Goal: Task Accomplishment & Management: Manage account settings

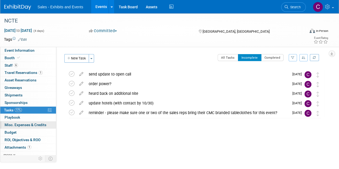
click at [21, 124] on span "Misc. Expenses & Credits 0" at bounding box center [26, 125] width 42 height 4
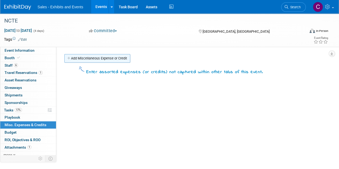
click at [87, 56] on link "Add Miscellaneous Expense or Credit" at bounding box center [97, 58] width 66 height 9
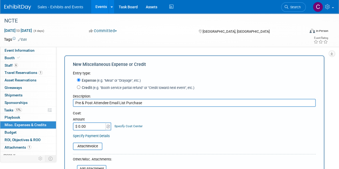
type input "Pre & Post Attendee Email List Purchase"
drag, startPoint x: 99, startPoint y: 122, endPoint x: 0, endPoint y: 111, distance: 99.9
click at [0, 124] on div "Event Information Event Info Booth Booth 6 Staff 6 Staff 1 Travel Reservations …" at bounding box center [169, 125] width 339 height 224
click at [99, 128] on input "$ 0.00" at bounding box center [90, 127] width 34 height 8
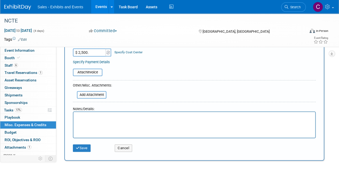
scroll to position [86, 0]
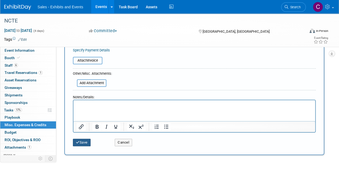
type input "$ 2,500.00"
click at [81, 145] on button "Save" at bounding box center [82, 143] width 18 height 8
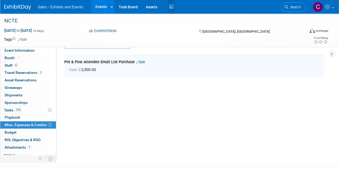
scroll to position [12, 0]
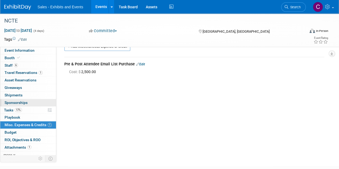
drag, startPoint x: 5, startPoint y: 112, endPoint x: 10, endPoint y: 103, distance: 11.0
click at [5, 112] on link "17% Tasks 17%" at bounding box center [28, 110] width 56 height 7
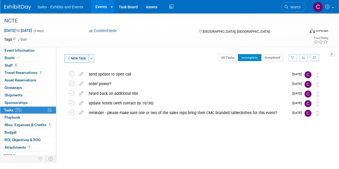
click at [76, 59] on button "New Task" at bounding box center [76, 58] width 25 height 9
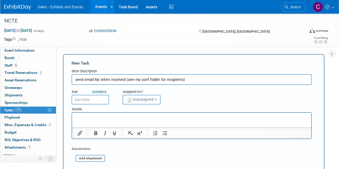
type input "send email list when received (see my conf folder for recipients)"
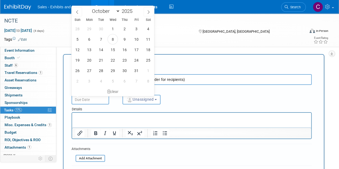
click at [95, 103] on input "text" at bounding box center [91, 100] width 38 height 10
click at [113, 49] on span "15" at bounding box center [113, 50] width 10 height 10
type input "Oct 15, 2025"
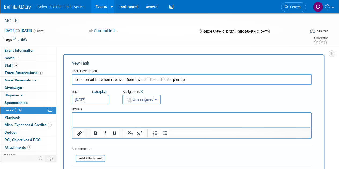
click at [139, 100] on span "Unassigned" at bounding box center [139, 99] width 27 height 4
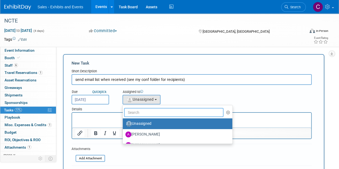
click at [142, 112] on input "text" at bounding box center [174, 112] width 100 height 9
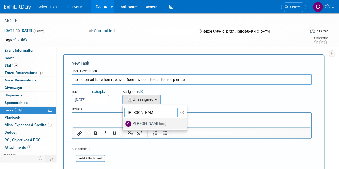
type input "christine"
click at [147, 126] on label "Christine Lurz (me)" at bounding box center [154, 124] width 56 height 9
click at [124, 125] on input "Christine Lurz (me)" at bounding box center [121, 123] width 3 height 3
select select "a9e3834d-668b-4315-a5d4-069993be606a"
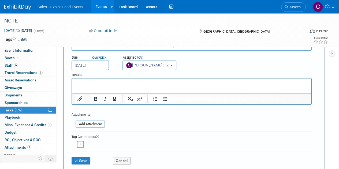
scroll to position [59, 0]
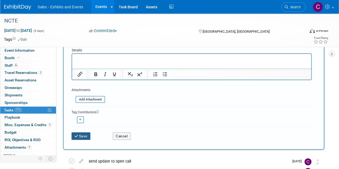
click at [87, 134] on button "Save" at bounding box center [81, 137] width 19 height 8
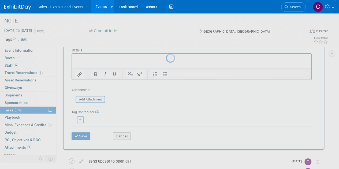
scroll to position [0, 0]
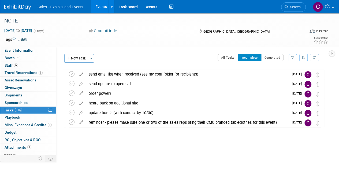
click at [98, 7] on link "Events" at bounding box center [101, 6] width 20 height 13
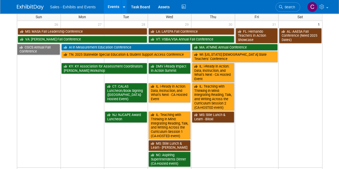
scroll to position [171, 0]
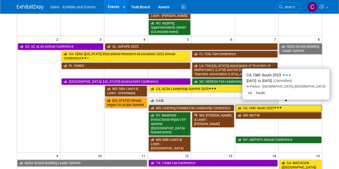
click at [271, 105] on link "CA: CMC South 2025" at bounding box center [279, 108] width 86 height 7
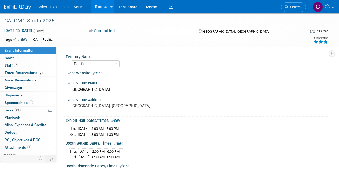
select select "Pacific"
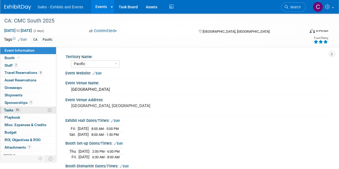
click at [13, 109] on span "Tasks 0%" at bounding box center [12, 110] width 17 height 4
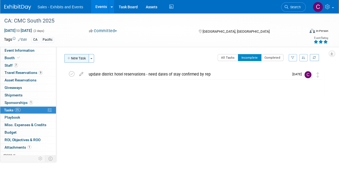
click at [82, 59] on button "New Task" at bounding box center [76, 58] width 25 height 9
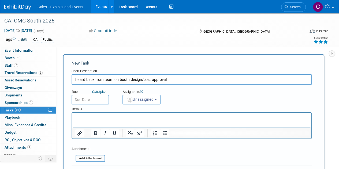
type input "heard back from team on booth design/cost approval"
click at [98, 104] on input "text" at bounding box center [91, 100] width 38 height 10
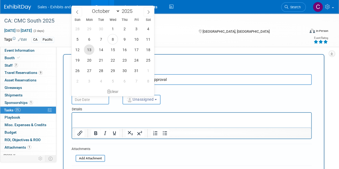
click at [89, 50] on span "13" at bounding box center [89, 50] width 10 height 10
type input "Oct 13, 2025"
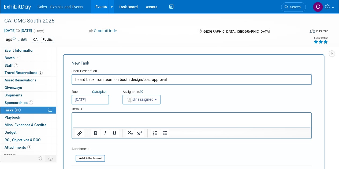
click at [146, 98] on span "Unassigned" at bounding box center [139, 99] width 27 height 4
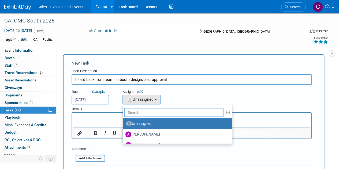
click at [148, 110] on input "text" at bounding box center [174, 112] width 100 height 9
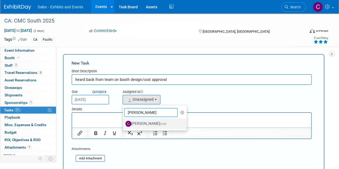
type input "christine"
click at [154, 127] on label "Christine Lurz (me)" at bounding box center [154, 124] width 56 height 9
click at [124, 125] on input "Christine Lurz (me)" at bounding box center [121, 123] width 3 height 3
select select "a9e3834d-668b-4315-a5d4-069993be606a"
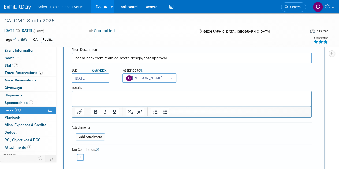
scroll to position [47, 0]
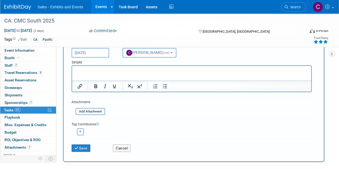
click at [75, 144] on div "Save" at bounding box center [88, 146] width 41 height 11
click at [78, 147] on icon "submit" at bounding box center [77, 149] width 5 height 4
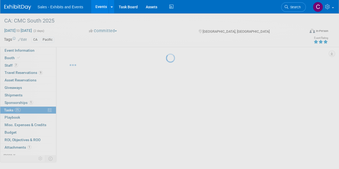
scroll to position [0, 0]
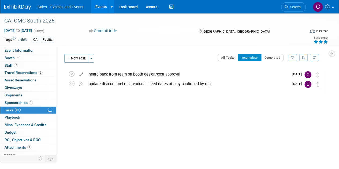
click at [103, 7] on link "Events" at bounding box center [101, 6] width 20 height 13
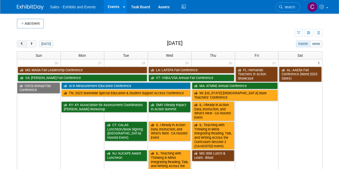
click at [26, 45] on button "prev" at bounding box center [22, 44] width 10 height 7
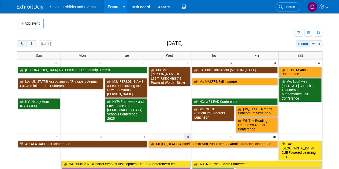
click at [26, 45] on button "prev" at bounding box center [22, 44] width 10 height 7
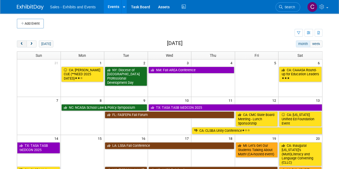
click at [26, 45] on button "prev" at bounding box center [22, 44] width 10 height 7
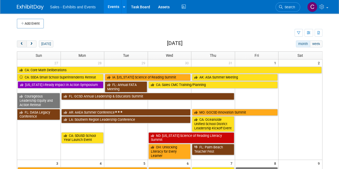
click at [26, 45] on button "prev" at bounding box center [22, 44] width 10 height 7
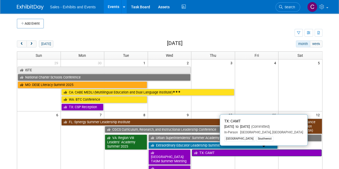
click at [217, 152] on link "TX: CAMT" at bounding box center [257, 153] width 130 height 7
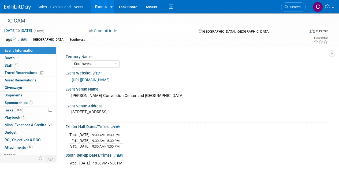
select select "Southwest"
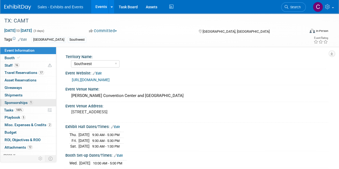
click at [10, 103] on span "Sponsorships 1" at bounding box center [19, 103] width 28 height 4
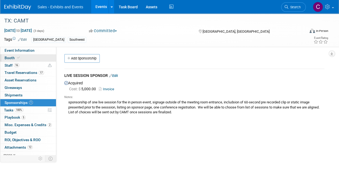
click at [16, 61] on link "Booth" at bounding box center [28, 57] width 56 height 7
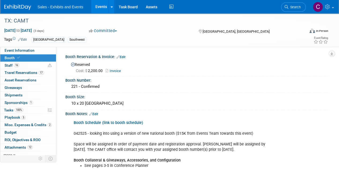
click at [104, 5] on link "Events" at bounding box center [101, 6] width 20 height 13
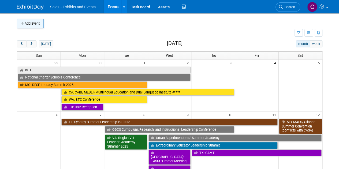
click at [30, 27] on button "Add Event" at bounding box center [30, 24] width 27 height 10
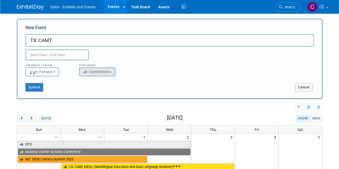
type input "TX: CAMT"
click at [102, 72] on span "Committed" at bounding box center [96, 72] width 26 height 4
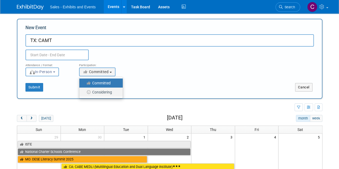
click at [100, 92] on label "Considering" at bounding box center [99, 92] width 35 height 7
click at [84, 92] on input "Considering" at bounding box center [82, 92] width 3 height 3
select select "2"
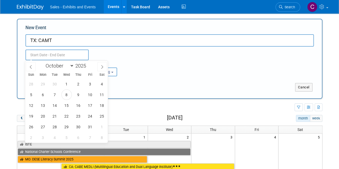
click at [46, 54] on input "text" at bounding box center [56, 55] width 63 height 11
click at [58, 68] on select "January February March April May June July August September October November De…" at bounding box center [58, 66] width 31 height 7
select select "5"
click at [43, 63] on select "January February March April May June July August September October November De…" at bounding box center [58, 66] width 31 height 7
click at [89, 65] on span at bounding box center [88, 64] width 4 height 3
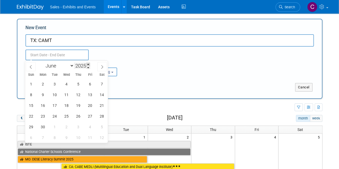
type input "2026"
click at [54, 116] on span "23" at bounding box center [55, 116] width 10 height 10
click at [78, 117] on span "25" at bounding box center [78, 116] width 10 height 10
type input "Jun 23, 2026 to Jun 25, 2026"
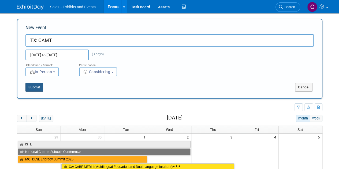
click at [35, 88] on button "Submit" at bounding box center [34, 87] width 18 height 9
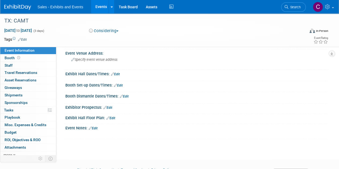
scroll to position [74, 0]
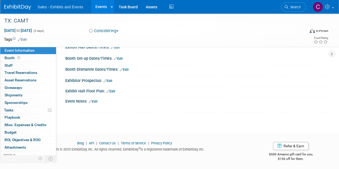
click at [118, 102] on div "Event Notes: Edit" at bounding box center [196, 100] width 263 height 7
click at [94, 100] on link "Edit" at bounding box center [93, 102] width 9 height 4
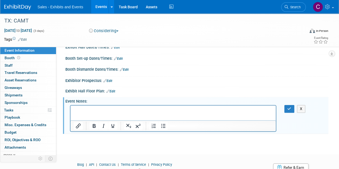
scroll to position [0, 0]
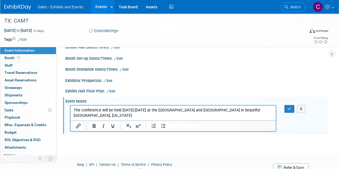
click at [167, 110] on p "The conference will be held [DATE]-[DATE] at the [GEOGRAPHIC_DATA] and [GEOGRAP…" at bounding box center [173, 113] width 199 height 11
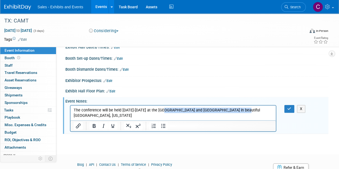
drag, startPoint x: 167, startPoint y: 110, endPoint x: 237, endPoint y: 112, distance: 70.1
click at [237, 112] on p "The conference will be held [DATE]-[DATE] at the [GEOGRAPHIC_DATA] and [GEOGRAP…" at bounding box center [173, 113] width 199 height 11
copy p "Fort Worth Convention Center and Omni Hotel"
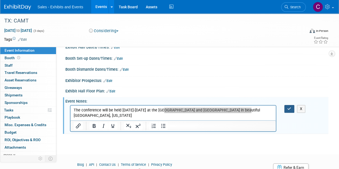
click at [289, 107] on icon "button" at bounding box center [290, 109] width 4 height 4
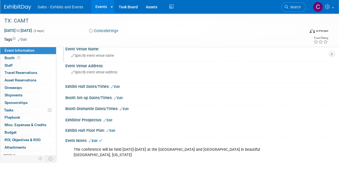
click at [111, 53] on div "Specify event venue name" at bounding box center [197, 56] width 255 height 8
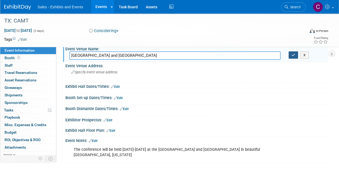
type input "Fort Worth Convention Center and Omni Hotel"
click at [293, 55] on icon "button" at bounding box center [294, 54] width 4 height 3
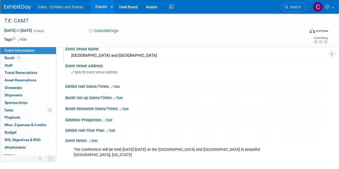
click at [91, 83] on div "Exhibit Hall Dates/Times: Edit" at bounding box center [196, 86] width 263 height 7
click at [89, 75] on div "Specify event venue address" at bounding box center [121, 74] width 102 height 12
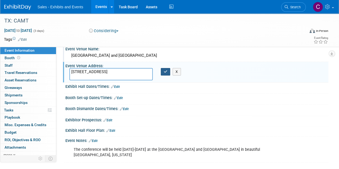
type textarea "1201 Houston St, Fort Worth, TX 76102"
click at [164, 70] on icon "button" at bounding box center [166, 71] width 4 height 3
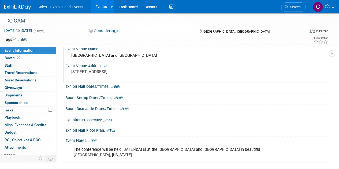
click at [130, 54] on div "Fort Worth Convention Center and Omni Hotel" at bounding box center [197, 56] width 255 height 8
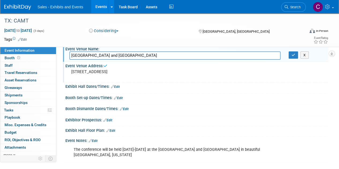
click at [150, 54] on input "Fort Worth Convention Center and Omni Hotel" at bounding box center [175, 56] width 211 height 8
type input "Fort Worth Convention Center"
click at [289, 56] on button "button" at bounding box center [294, 56] width 10 height 8
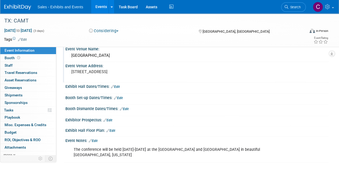
click at [101, 5] on link "Events" at bounding box center [101, 6] width 20 height 13
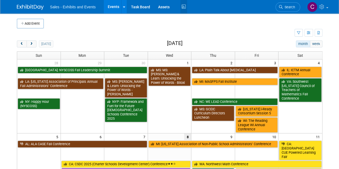
click at [185, 8] on icon at bounding box center [184, 7] width 7 height 8
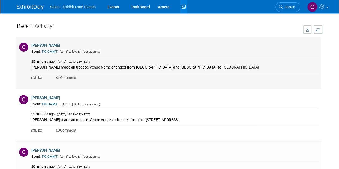
click at [50, 51] on link "TX: CAMT" at bounding box center [50, 52] width 16 height 4
click at [110, 6] on link "Events" at bounding box center [114, 6] width 20 height 13
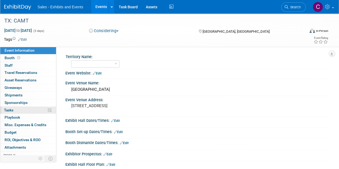
click at [11, 109] on span "Tasks 0%" at bounding box center [8, 110] width 9 height 4
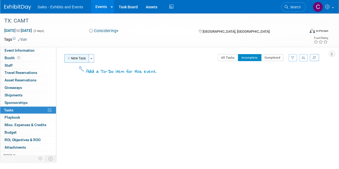
click at [81, 60] on button "New Task" at bounding box center [76, 58] width 25 height 9
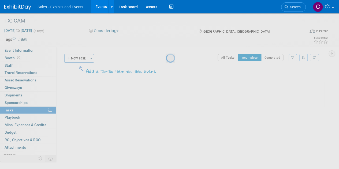
select select "9"
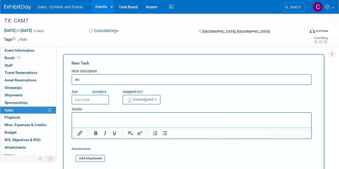
type input "e"
type input "decision on level"
click at [89, 101] on input "text" at bounding box center [91, 100] width 38 height 10
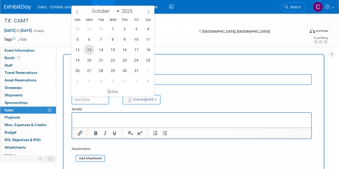
click at [92, 50] on span "13" at bounding box center [89, 50] width 10 height 10
type input "Oct 13, 2025"
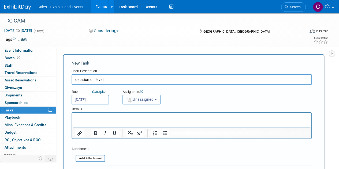
click at [145, 100] on span "Unassigned" at bounding box center [139, 99] width 27 height 4
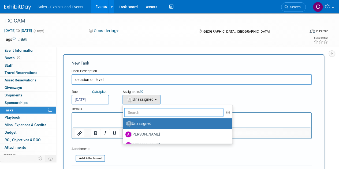
click at [145, 110] on input "text" at bounding box center [174, 112] width 100 height 9
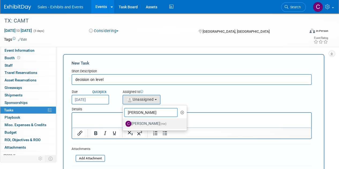
type input "christine"
click at [152, 124] on label "Christine Lurz (me)" at bounding box center [154, 124] width 56 height 9
click at [124, 124] on input "Christine Lurz (me)" at bounding box center [121, 123] width 3 height 3
select select "a9e3834d-668b-4315-a5d4-069993be606a"
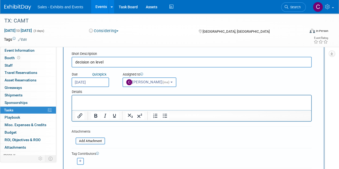
scroll to position [42, 0]
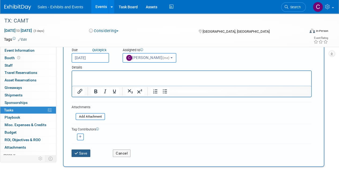
click at [75, 151] on button "Save" at bounding box center [81, 154] width 19 height 8
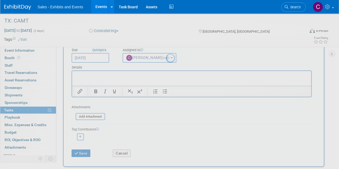
scroll to position [0, 0]
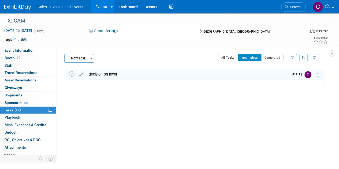
click at [33, 48] on link "Event Information" at bounding box center [28, 50] width 56 height 7
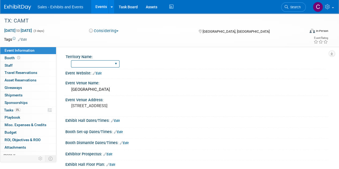
click at [89, 62] on select "Atlantic Southeast Central Southwest Pacific Mountain National Strategic Partne…" at bounding box center [95, 63] width 49 height 7
select select "Southwest"
click at [71, 60] on select "Atlantic Southeast Central Southwest Pacific Mountain National Strategic Partne…" at bounding box center [95, 63] width 49 height 7
click at [25, 40] on link "Edit" at bounding box center [22, 40] width 9 height 4
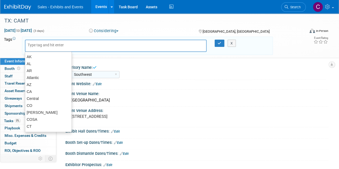
type input "x"
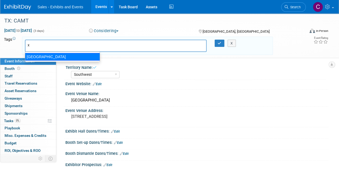
click at [34, 59] on div "TX" at bounding box center [62, 57] width 75 height 8
type input "TX"
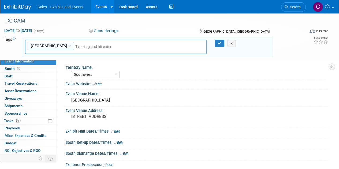
type input "s"
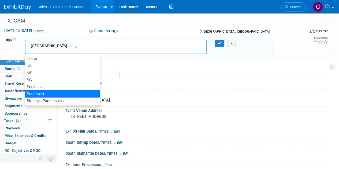
click at [43, 93] on div "Southwest" at bounding box center [62, 94] width 75 height 8
type input "TX, Southwest"
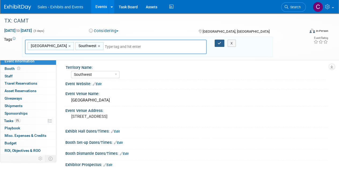
click at [221, 42] on icon "button" at bounding box center [220, 43] width 4 height 3
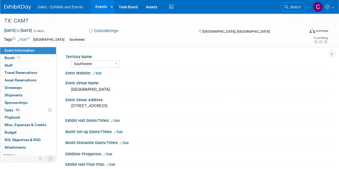
click at [101, 6] on link "Events" at bounding box center [101, 6] width 20 height 13
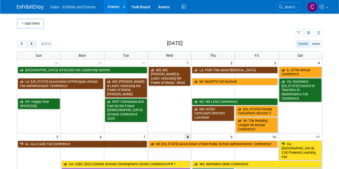
click at [33, 44] on button "next" at bounding box center [32, 44] width 10 height 7
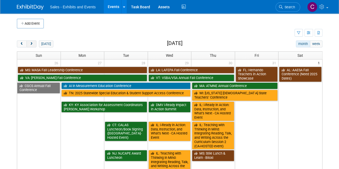
click at [33, 44] on button "next" at bounding box center [32, 44] width 10 height 7
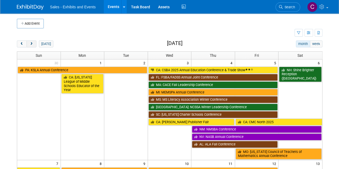
click at [33, 44] on button "next" at bounding box center [32, 44] width 10 height 7
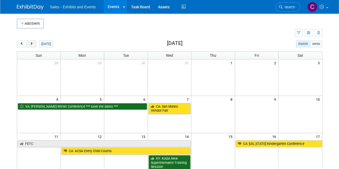
click at [33, 44] on button "next" at bounding box center [32, 44] width 10 height 7
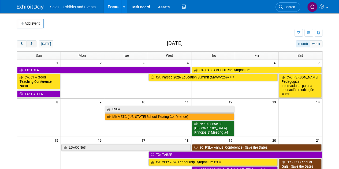
click at [33, 44] on button "next" at bounding box center [32, 44] width 10 height 7
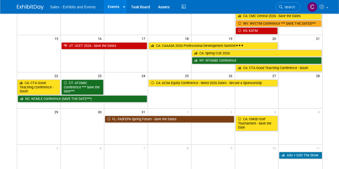
scroll to position [168, 0]
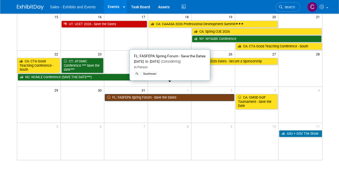
click at [132, 94] on link "FL: FASFEPA Spring Forum - Save the Dates" at bounding box center [170, 97] width 130 height 7
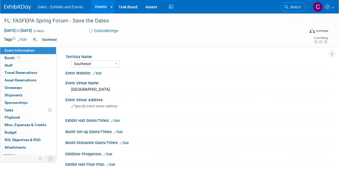
select select "Southeast"
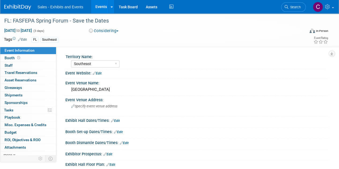
click at [102, 5] on link "Events" at bounding box center [101, 6] width 20 height 13
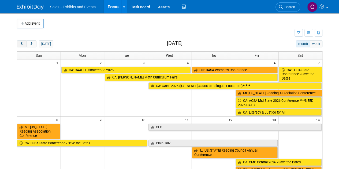
click at [20, 47] on button "prev" at bounding box center [22, 44] width 10 height 7
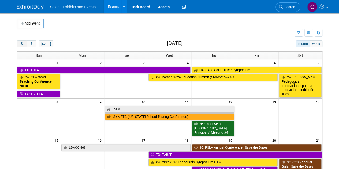
click at [20, 47] on button "prev" at bounding box center [22, 44] width 10 height 7
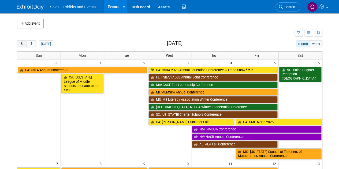
click at [20, 47] on button "prev" at bounding box center [22, 44] width 10 height 7
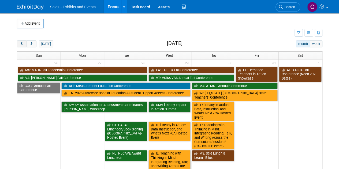
click at [20, 47] on button "prev" at bounding box center [22, 44] width 10 height 7
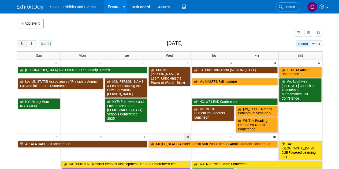
click at [20, 47] on button "prev" at bounding box center [22, 44] width 10 height 7
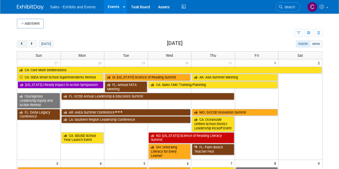
click at [20, 47] on button "prev" at bounding box center [22, 44] width 10 height 7
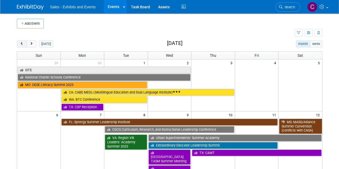
click at [20, 47] on button "prev" at bounding box center [22, 44] width 10 height 7
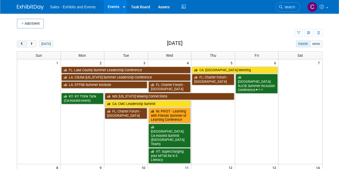
click at [20, 47] on button "prev" at bounding box center [22, 44] width 10 height 7
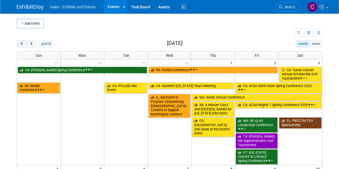
click at [20, 47] on button "prev" at bounding box center [22, 44] width 10 height 7
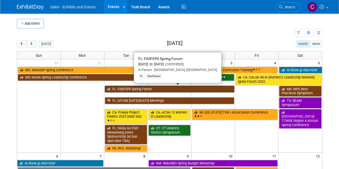
click at [145, 89] on link "FL: FASFEPA Spring Forum" at bounding box center [170, 89] width 130 height 7
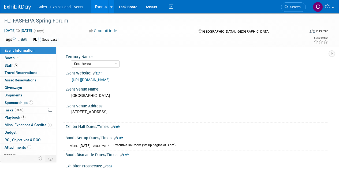
select select "Southeast"
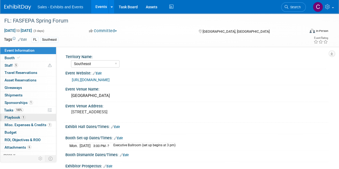
click at [15, 117] on span "Playbook 1" at bounding box center [15, 117] width 21 height 4
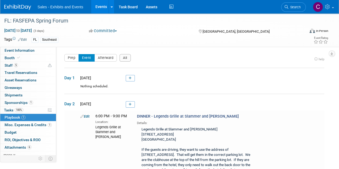
click at [101, 7] on link "Events" at bounding box center [101, 6] width 20 height 13
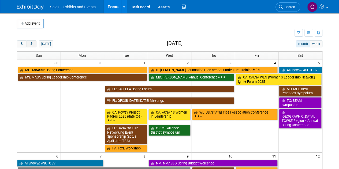
click at [35, 43] on button "next" at bounding box center [32, 44] width 10 height 7
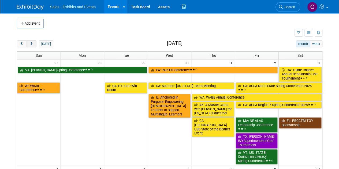
click at [35, 43] on button "next" at bounding box center [32, 44] width 10 height 7
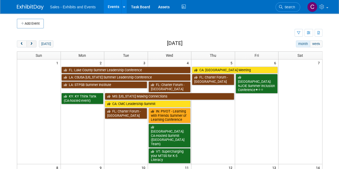
click at [35, 43] on button "next" at bounding box center [32, 44] width 10 height 7
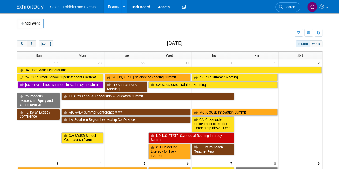
click at [35, 43] on button "next" at bounding box center [32, 44] width 10 height 7
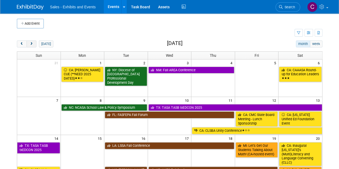
click at [35, 43] on button "next" at bounding box center [32, 44] width 10 height 7
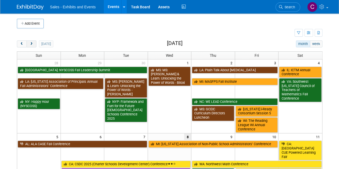
click at [35, 43] on button "next" at bounding box center [32, 44] width 10 height 7
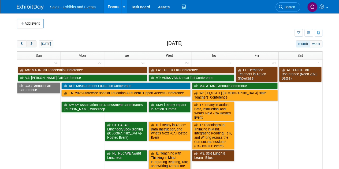
click at [35, 43] on button "next" at bounding box center [32, 44] width 10 height 7
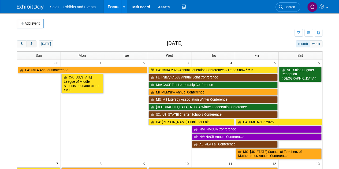
click at [35, 43] on button "next" at bounding box center [32, 44] width 10 height 7
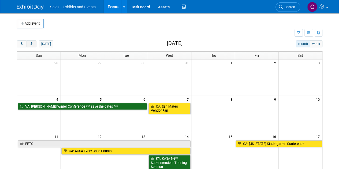
click at [35, 43] on button "next" at bounding box center [32, 44] width 10 height 7
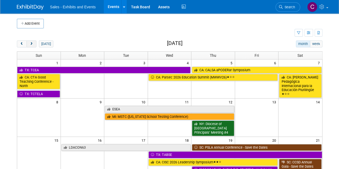
click at [35, 43] on button "next" at bounding box center [32, 44] width 10 height 7
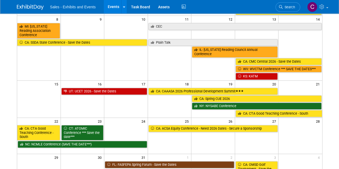
scroll to position [114, 0]
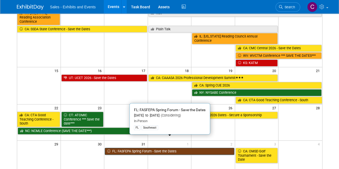
click at [120, 148] on link "FL: FASFEPA Spring Forum - Save the Dates" at bounding box center [170, 151] width 130 height 7
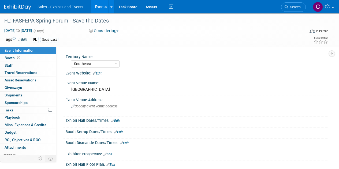
select select "Southeast"
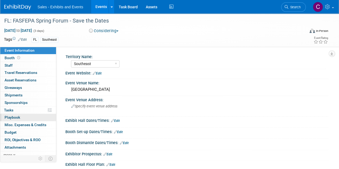
click at [14, 120] on link "0 Playbook 0" at bounding box center [28, 117] width 56 height 7
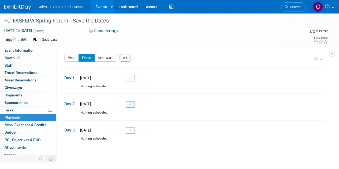
click at [131, 105] on icon at bounding box center [130, 104] width 3 height 3
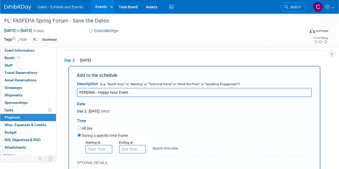
type input "PENDING - Happy Hour Event"
click at [107, 149] on input "8:00 AM" at bounding box center [99, 149] width 27 height 9
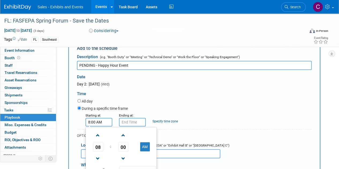
scroll to position [79, 0]
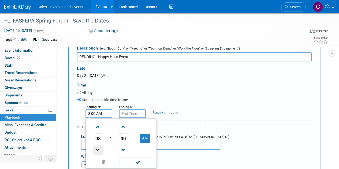
click at [101, 150] on span at bounding box center [97, 150] width 9 height 9
click at [148, 134] on button "AM" at bounding box center [145, 138] width 10 height 9
type input "6:00 PM"
click at [141, 162] on span at bounding box center [138, 162] width 36 height 9
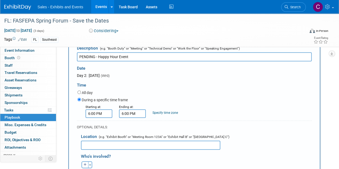
click at [134, 116] on input "6:00 PM" at bounding box center [132, 113] width 27 height 9
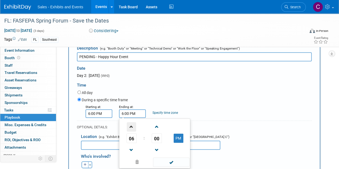
click at [130, 127] on span at bounding box center [131, 126] width 9 height 9
type input "9:00 PM"
click at [175, 165] on span at bounding box center [171, 162] width 36 height 9
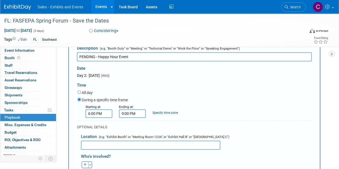
click at [104, 146] on input "text" at bounding box center [151, 145] width 140 height 9
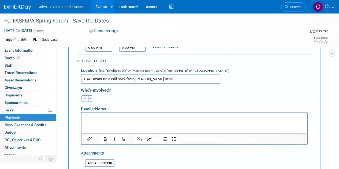
scroll to position [178, 0]
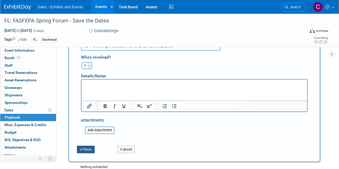
type input "TBA - awaiting a call back from Murray Bros"
click at [96, 148] on div "Save" at bounding box center [93, 147] width 41 height 11
click at [12, 111] on span "Tasks 0%" at bounding box center [8, 110] width 9 height 4
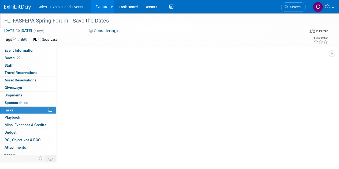
scroll to position [0, 0]
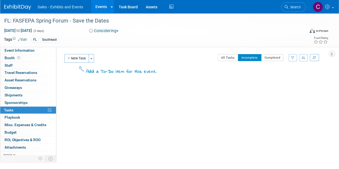
click at [72, 57] on button "New Task" at bounding box center [76, 58] width 25 height 9
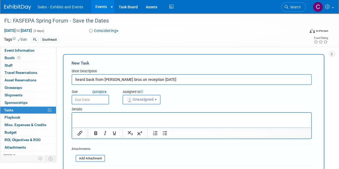
type input "heard back from murray bros on reception 4/1/26"
click at [89, 97] on input "text" at bounding box center [91, 100] width 38 height 10
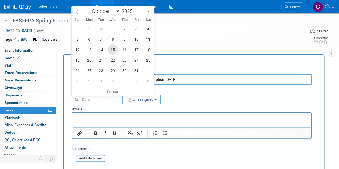
click at [113, 51] on span "15" at bounding box center [113, 50] width 10 height 10
type input "Oct 15, 2025"
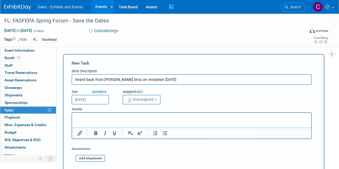
click at [141, 98] on span "Unassigned" at bounding box center [139, 99] width 27 height 4
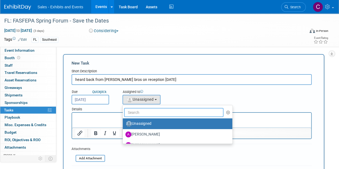
click at [146, 113] on input "text" at bounding box center [174, 112] width 100 height 9
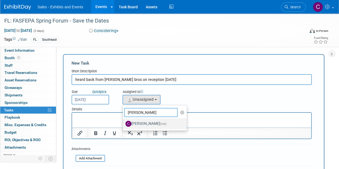
type input "christine"
click at [151, 123] on label "Christine Lurz (me)" at bounding box center [154, 124] width 56 height 9
click at [124, 123] on input "Christine Lurz (me)" at bounding box center [121, 123] width 3 height 3
select select "a9e3834d-668b-4315-a5d4-069993be606a"
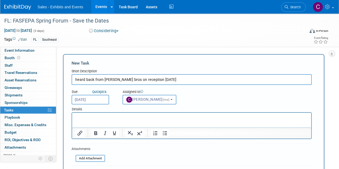
scroll to position [58, 0]
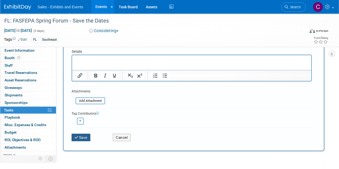
click at [89, 136] on button "Save" at bounding box center [81, 138] width 19 height 8
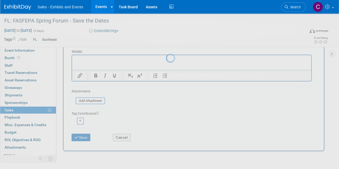
scroll to position [0, 0]
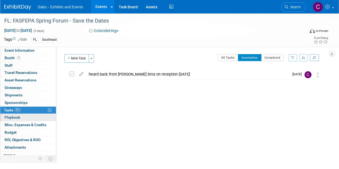
click at [12, 119] on span "Playbook 0" at bounding box center [13, 117] width 16 height 4
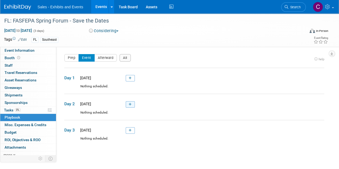
click at [129, 105] on icon at bounding box center [130, 104] width 3 height 3
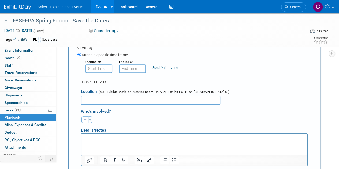
scroll to position [116, 0]
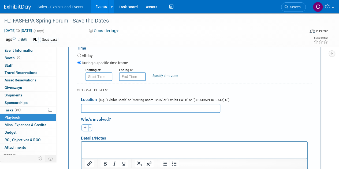
type input "Pending: Reception"
click at [96, 75] on input "8:00 AM" at bounding box center [99, 76] width 27 height 9
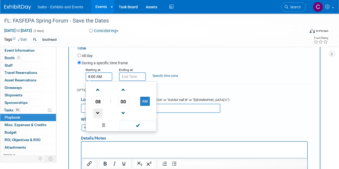
click at [100, 115] on span at bounding box center [97, 113] width 9 height 9
click at [100, 114] on span at bounding box center [97, 113] width 9 height 9
click at [146, 103] on button "AM" at bounding box center [145, 101] width 10 height 9
type input "6:00 PM"
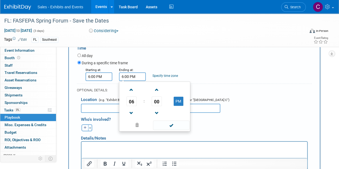
click at [129, 76] on input "6:00 PM" at bounding box center [132, 76] width 27 height 9
click at [134, 92] on span at bounding box center [131, 89] width 9 height 9
type input "9:00 PM"
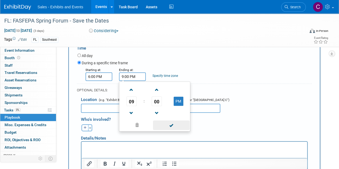
drag, startPoint x: 168, startPoint y: 125, endPoint x: 160, endPoint y: 124, distance: 7.9
click at [168, 125] on span at bounding box center [171, 125] width 36 height 9
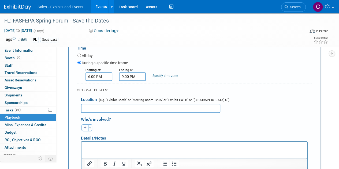
click at [114, 106] on input "text" at bounding box center [151, 108] width 140 height 9
type input "TBA: CL awaiting call back from Murray Bros."
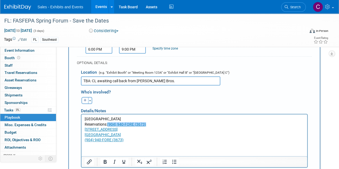
drag, startPoint x: 126, startPoint y: 142, endPoint x: 108, endPoint y: 125, distance: 24.9
click at [108, 125] on body "St. Augustine Reservations: (904) 940-FORE (3673) 455 S Legacy Trl, # E106 St. …" at bounding box center [195, 130] width 220 height 26
click at [91, 164] on icon "Insert/edit link" at bounding box center [89, 162] width 6 height 6
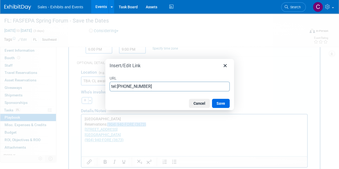
click at [177, 87] on input "tel:904-940-3673" at bounding box center [170, 87] width 120 height 10
click at [203, 104] on button "Cancel" at bounding box center [199, 103] width 21 height 9
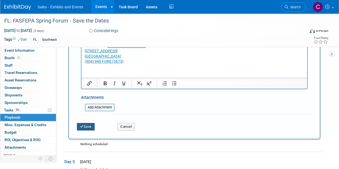
click at [92, 126] on button "Save" at bounding box center [86, 127] width 18 height 8
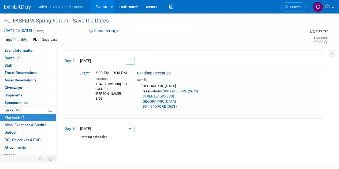
scroll to position [43, 0]
click at [98, 7] on link "Events" at bounding box center [101, 6] width 20 height 13
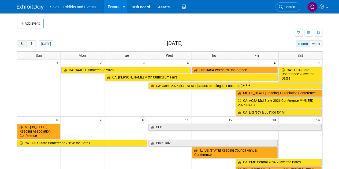
click at [21, 46] on button "prev" at bounding box center [22, 44] width 10 height 7
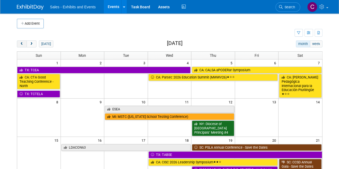
click at [21, 46] on button "prev" at bounding box center [22, 44] width 10 height 7
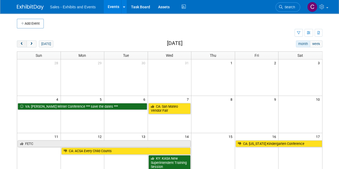
click at [21, 46] on button "prev" at bounding box center [22, 44] width 10 height 7
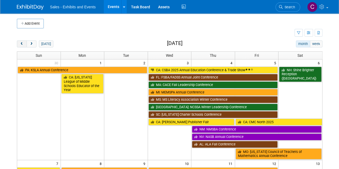
click at [21, 46] on button "prev" at bounding box center [22, 44] width 10 height 7
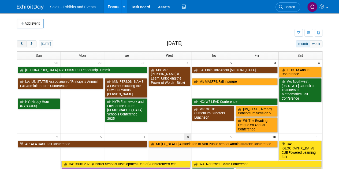
click at [21, 46] on button "prev" at bounding box center [22, 44] width 10 height 7
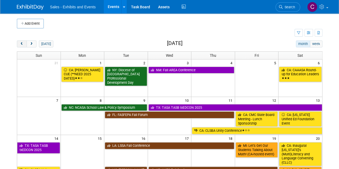
click at [21, 46] on button "prev" at bounding box center [22, 44] width 10 height 7
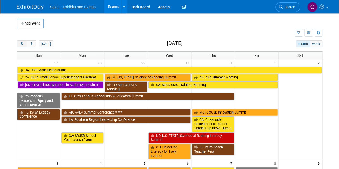
click at [21, 46] on button "prev" at bounding box center [22, 44] width 10 height 7
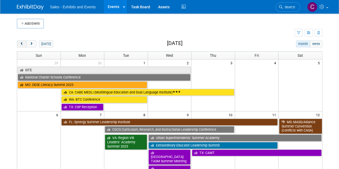
click at [21, 46] on button "prev" at bounding box center [22, 44] width 10 height 7
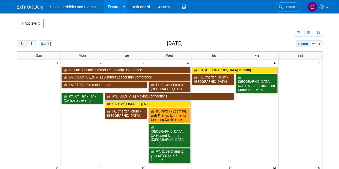
click at [21, 46] on button "prev" at bounding box center [22, 44] width 10 height 7
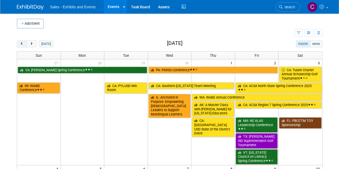
click at [21, 46] on button "prev" at bounding box center [22, 44] width 10 height 7
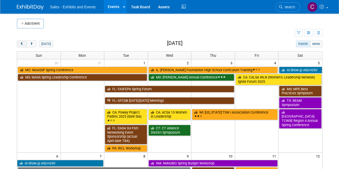
click at [21, 46] on button "prev" at bounding box center [22, 44] width 10 height 7
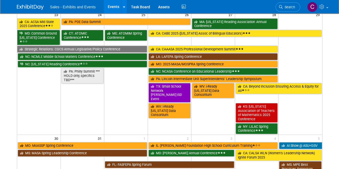
scroll to position [579, 0]
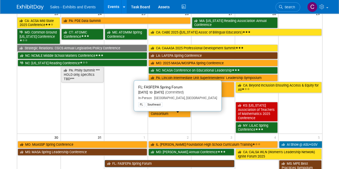
click at [131, 160] on link "FL: FASFEPA Spring Forum" at bounding box center [170, 163] width 130 height 7
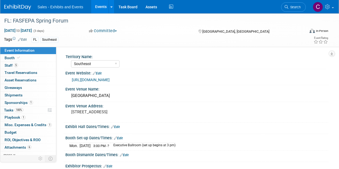
select select "Southeast"
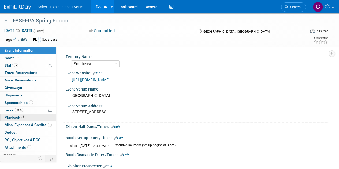
click at [8, 115] on span "Playbook 1" at bounding box center [15, 117] width 21 height 4
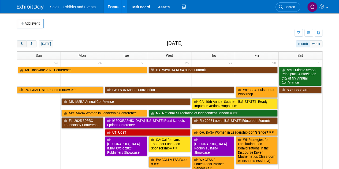
click at [19, 43] on button "prev" at bounding box center [22, 44] width 10 height 7
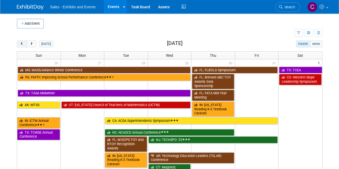
click at [19, 43] on button "prev" at bounding box center [22, 44] width 10 height 7
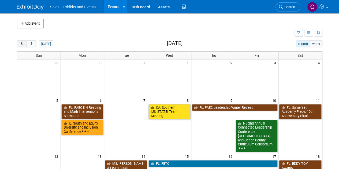
click at [19, 43] on button "prev" at bounding box center [22, 44] width 10 height 7
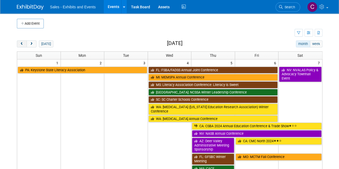
click at [19, 43] on button "prev" at bounding box center [22, 44] width 10 height 7
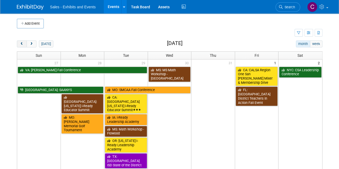
click at [19, 43] on button "prev" at bounding box center [22, 44] width 10 height 7
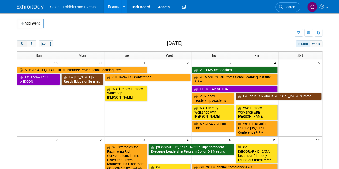
click at [19, 43] on button "prev" at bounding box center [22, 44] width 10 height 7
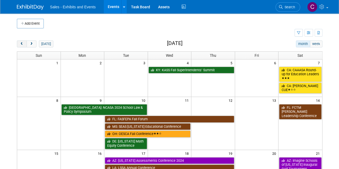
click at [19, 43] on button "prev" at bounding box center [22, 44] width 10 height 7
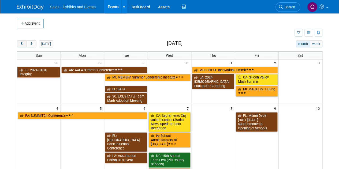
click at [19, 43] on button "prev" at bounding box center [22, 44] width 10 height 7
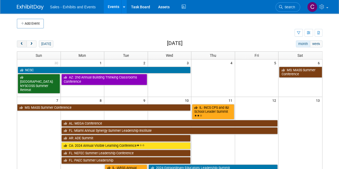
click at [19, 43] on button "prev" at bounding box center [22, 44] width 10 height 7
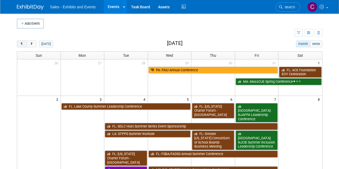
click at [19, 43] on button "prev" at bounding box center [22, 44] width 10 height 7
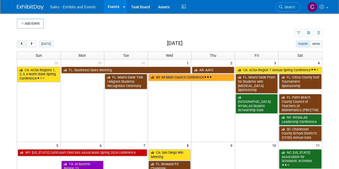
click at [19, 43] on button "prev" at bounding box center [22, 44] width 10 height 7
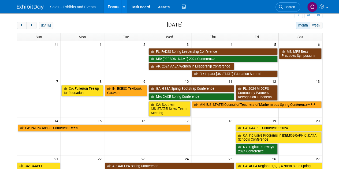
scroll to position [16, 0]
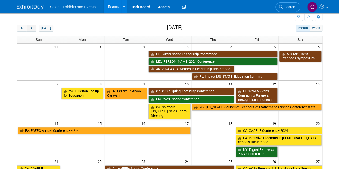
click at [32, 28] on span "next" at bounding box center [32, 28] width 4 height 3
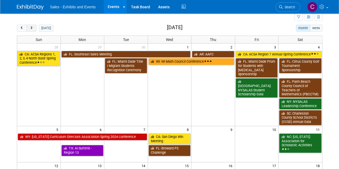
click at [32, 28] on span "next" at bounding box center [32, 28] width 4 height 3
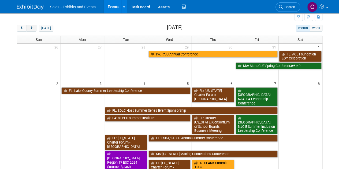
click at [32, 28] on span "next" at bounding box center [32, 28] width 4 height 3
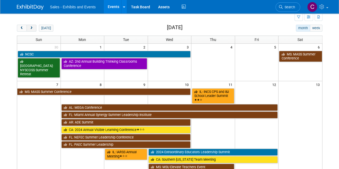
click at [32, 28] on span "next" at bounding box center [32, 28] width 4 height 3
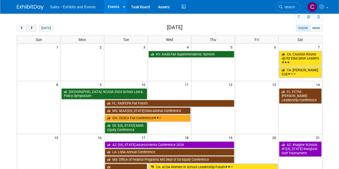
click at [32, 28] on span "next" at bounding box center [32, 28] width 4 height 3
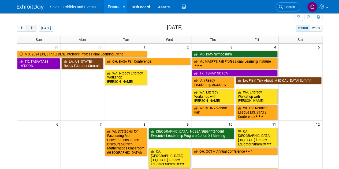
click at [32, 28] on span "next" at bounding box center [32, 28] width 4 height 3
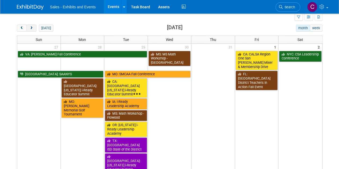
click at [32, 28] on span "next" at bounding box center [32, 28] width 4 height 3
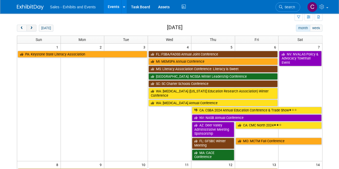
click at [32, 28] on span "next" at bounding box center [32, 28] width 4 height 3
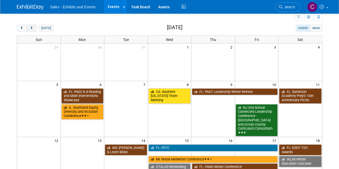
click at [32, 28] on span "next" at bounding box center [32, 28] width 4 height 3
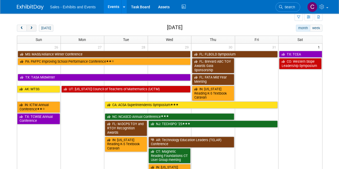
click at [32, 28] on span "next" at bounding box center [32, 28] width 4 height 3
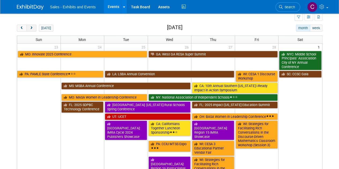
click at [32, 28] on span "next" at bounding box center [32, 28] width 4 height 3
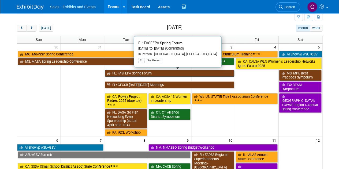
click at [142, 71] on link "FL: FASFEPA Spring Forum" at bounding box center [170, 73] width 130 height 7
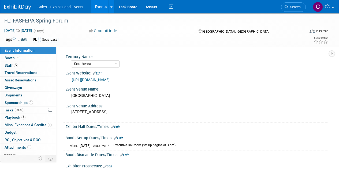
select select "Southeast"
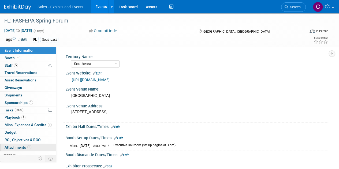
click at [13, 146] on span "Attachments 6" at bounding box center [18, 147] width 27 height 4
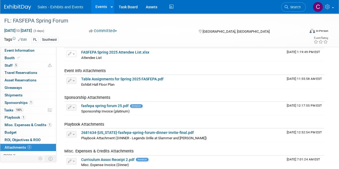
scroll to position [46, 0]
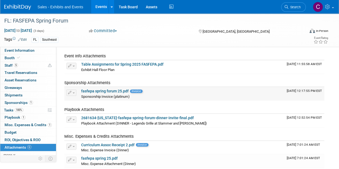
click at [99, 91] on link "fasfepa spring forum 25.pdf" at bounding box center [104, 91] width 47 height 4
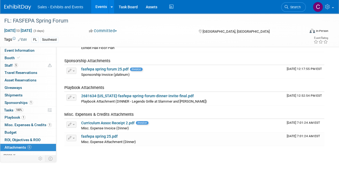
scroll to position [82, 0]
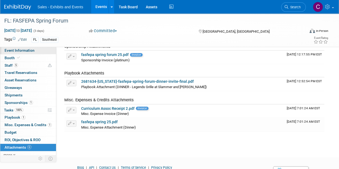
click at [31, 51] on span "Event Information" at bounding box center [20, 50] width 30 height 4
select select "Southeast"
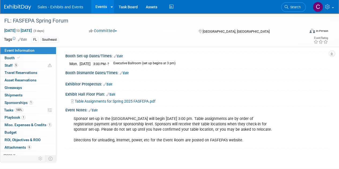
scroll to position [72, 0]
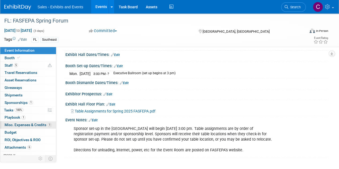
click at [33, 125] on span "Misc. Expenses & Credits 1" at bounding box center [28, 125] width 47 height 4
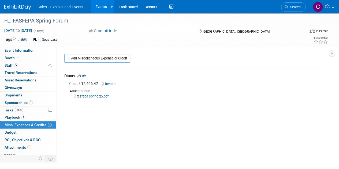
click at [99, 8] on link "Events" at bounding box center [101, 6] width 20 height 13
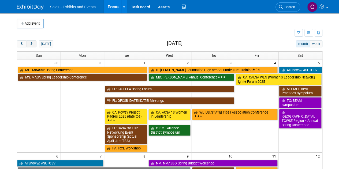
click at [31, 43] on span "next" at bounding box center [32, 43] width 4 height 3
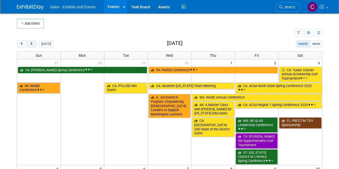
click at [31, 43] on span "next" at bounding box center [32, 43] width 4 height 3
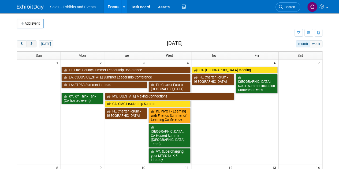
click at [31, 43] on span "next" at bounding box center [32, 43] width 4 height 3
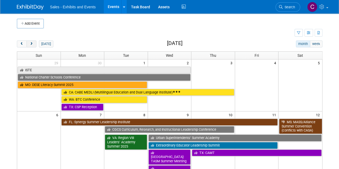
click at [31, 43] on span "next" at bounding box center [32, 43] width 4 height 3
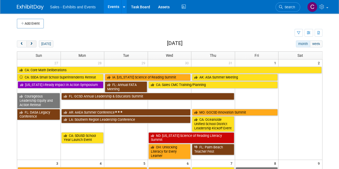
click at [31, 43] on span "next" at bounding box center [32, 43] width 4 height 3
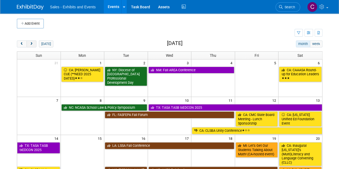
click at [31, 43] on span "next" at bounding box center [32, 43] width 4 height 3
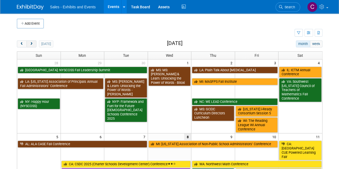
click at [31, 43] on span "next" at bounding box center [32, 43] width 4 height 3
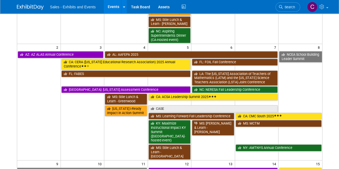
scroll to position [163, 0]
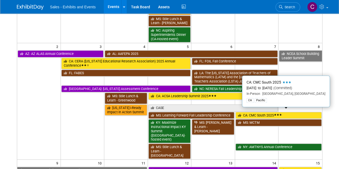
drag, startPoint x: 272, startPoint y: 110, endPoint x: 208, endPoint y: 121, distance: 64.8
click at [272, 112] on link "CA: CMC South 2025" at bounding box center [279, 115] width 86 height 7
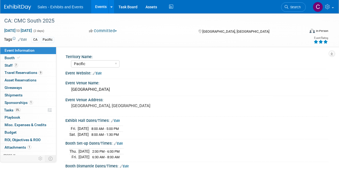
select select "Pacific"
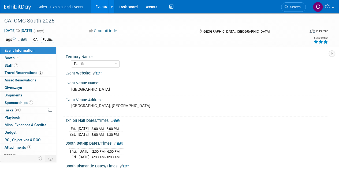
click at [104, 5] on link "Events" at bounding box center [101, 6] width 20 height 13
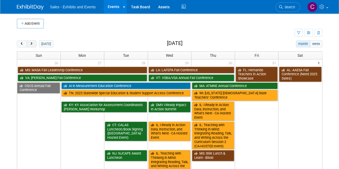
click at [32, 44] on span "next" at bounding box center [32, 43] width 4 height 3
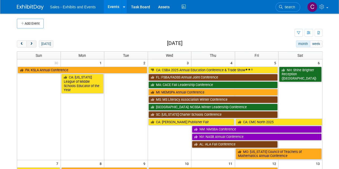
click at [32, 44] on span "next" at bounding box center [32, 43] width 4 height 3
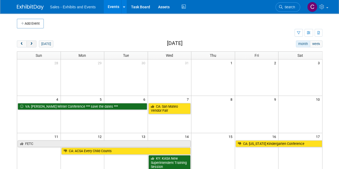
click at [32, 44] on span "next" at bounding box center [32, 43] width 4 height 3
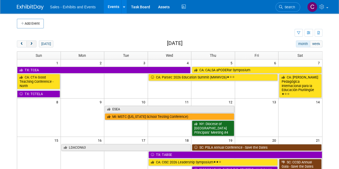
click at [32, 44] on span "next" at bounding box center [32, 43] width 4 height 3
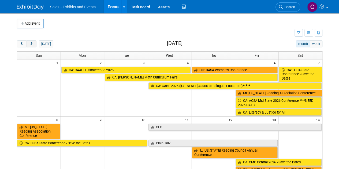
click at [32, 44] on span "next" at bounding box center [32, 43] width 4 height 3
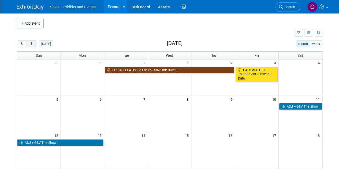
click at [32, 44] on span "next" at bounding box center [32, 43] width 4 height 3
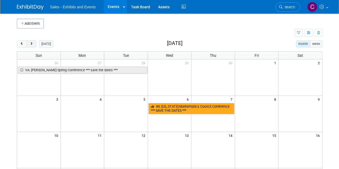
click at [32, 44] on span "next" at bounding box center [32, 43] width 4 height 3
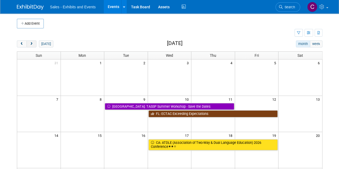
click at [32, 44] on span "next" at bounding box center [32, 43] width 4 height 3
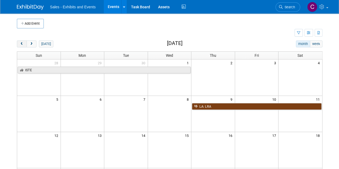
click at [21, 44] on span "prev" at bounding box center [22, 43] width 4 height 3
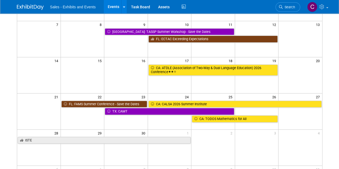
scroll to position [82, 0]
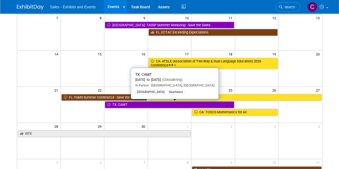
drag, startPoint x: 131, startPoint y: 103, endPoint x: 104, endPoint y: 92, distance: 29.3
click at [131, 103] on link "TX: CAMT" at bounding box center [170, 104] width 130 height 7
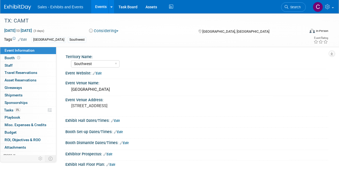
select select "Southwest"
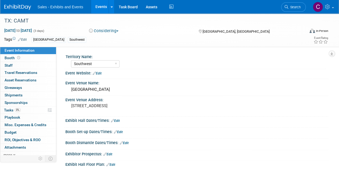
click at [99, 72] on link "Edit" at bounding box center [97, 74] width 9 height 4
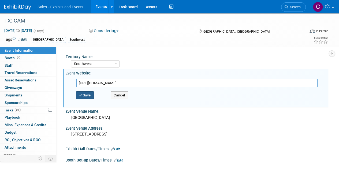
type input "[URL][DOMAIN_NAME]"
click at [82, 95] on icon "button" at bounding box center [81, 95] width 4 height 3
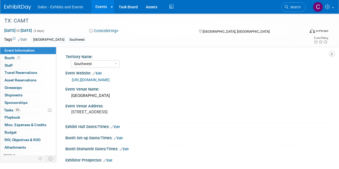
click at [105, 6] on link "Events" at bounding box center [101, 6] width 20 height 13
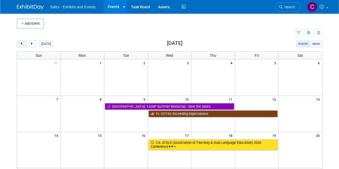
click at [22, 42] on span "prev" at bounding box center [22, 43] width 4 height 3
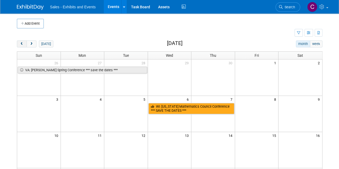
click at [22, 42] on span "prev" at bounding box center [22, 43] width 4 height 3
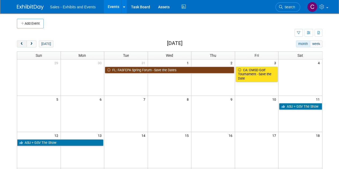
click at [22, 42] on span "prev" at bounding box center [22, 43] width 4 height 3
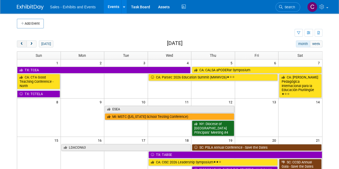
click at [22, 42] on span "prev" at bounding box center [22, 43] width 4 height 3
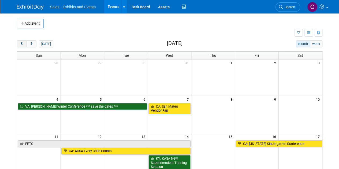
click at [22, 42] on span "prev" at bounding box center [22, 43] width 4 height 3
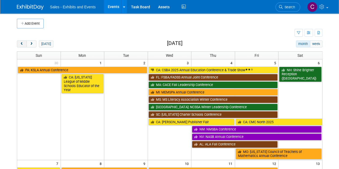
click at [22, 42] on span "prev" at bounding box center [22, 43] width 4 height 3
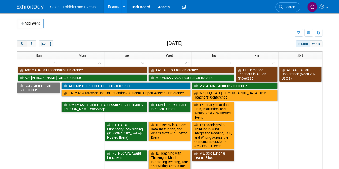
click at [22, 42] on span "prev" at bounding box center [22, 43] width 4 height 3
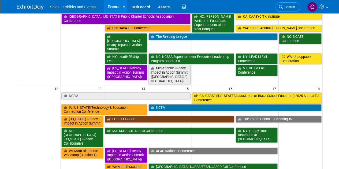
scroll to position [110, 0]
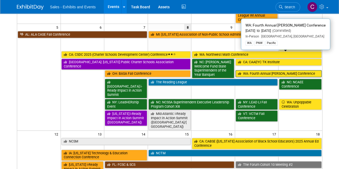
click at [250, 70] on link "WA: Fourth Annual [PERSON_NAME] Conference" at bounding box center [279, 73] width 86 height 7
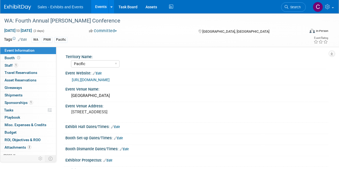
select select "Pacific"
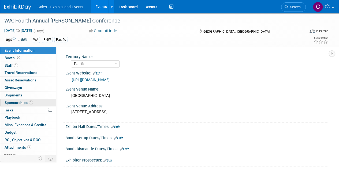
click at [20, 104] on span "Sponsorships 1" at bounding box center [19, 103] width 28 height 4
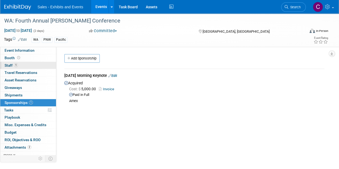
click at [9, 67] on span "Staff 1" at bounding box center [11, 65] width 13 height 4
